Goal: Task Accomplishment & Management: Manage account settings

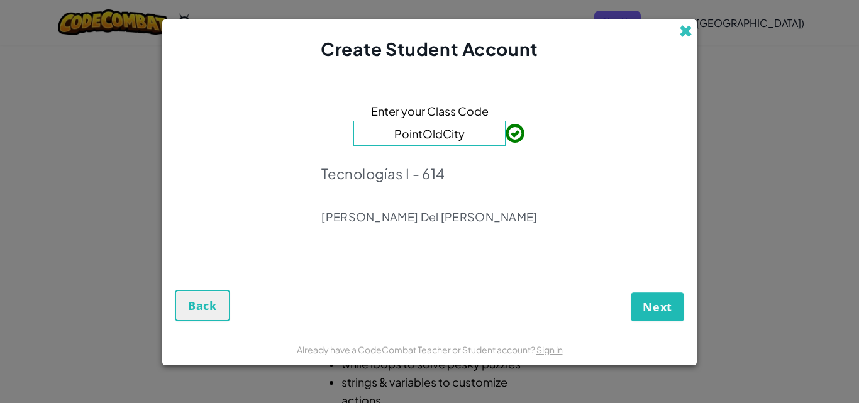
click at [682, 35] on span at bounding box center [685, 31] width 13 height 13
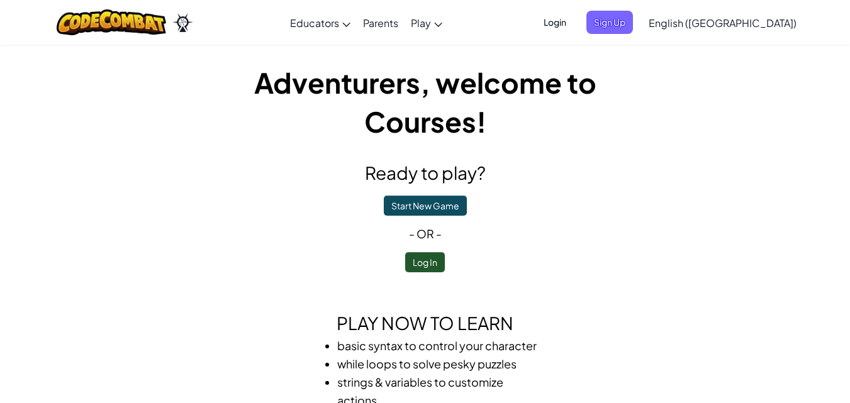
click at [574, 22] on span "Login" at bounding box center [555, 22] width 38 height 23
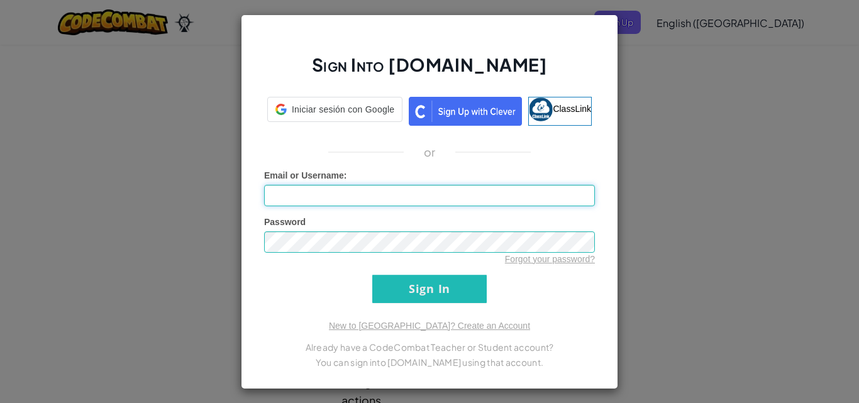
type input "Fátima [PERSON_NAME]"
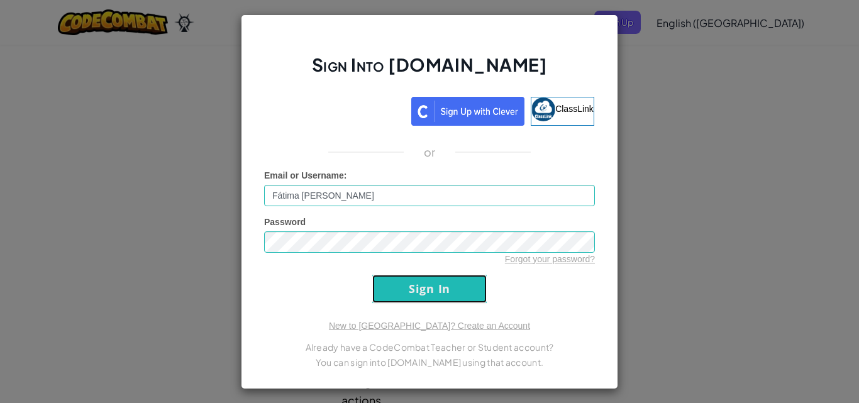
click at [454, 282] on input "Sign In" at bounding box center [429, 289] width 114 height 28
